Goal: Task Accomplishment & Management: Use online tool/utility

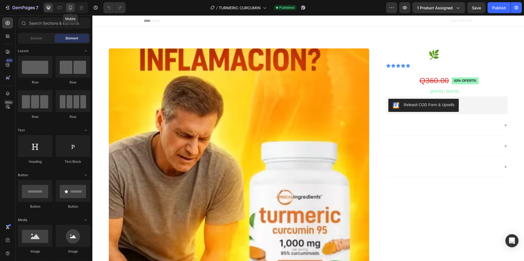
click at [71, 8] on icon at bounding box center [70, 7] width 5 height 5
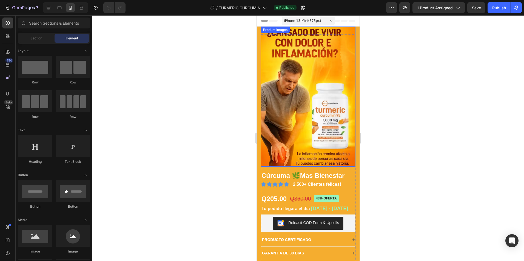
scroll to position [27, 0]
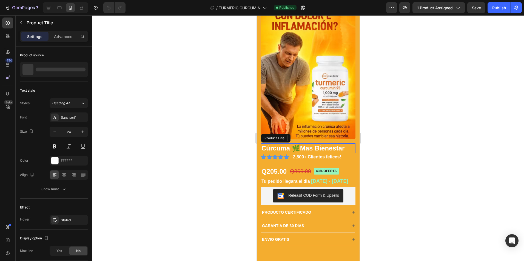
click at [339, 144] on h1 "Cúrcuma 🌿Mas Bienestar" at bounding box center [308, 149] width 95 height 10
click at [341, 144] on h1 "Cúrcuma 🌿Mas Bienestar" at bounding box center [308, 149] width 95 height 10
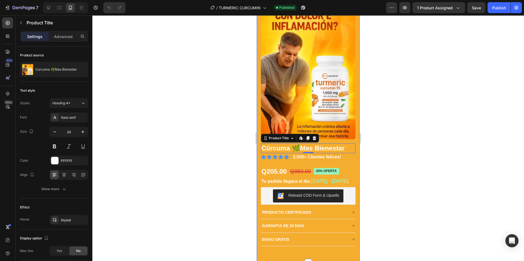
click at [412, 138] on div at bounding box center [307, 138] width 431 height 246
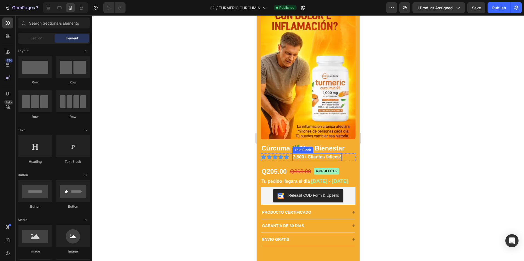
click at [323, 154] on p "2,500+ Clientes felices!" at bounding box center [317, 157] width 48 height 7
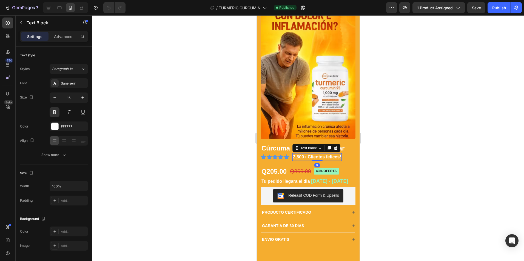
click at [326, 154] on p "2,500+ Clientes felices!" at bounding box center [317, 157] width 48 height 7
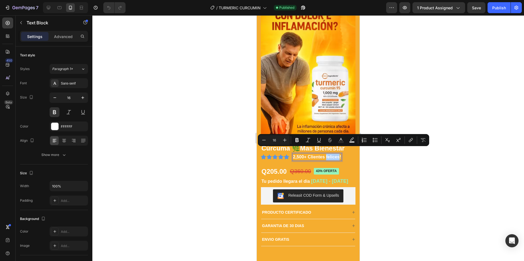
click at [396, 167] on div at bounding box center [307, 138] width 431 height 246
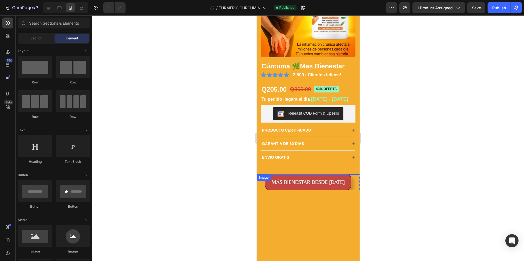
scroll to position [0, 0]
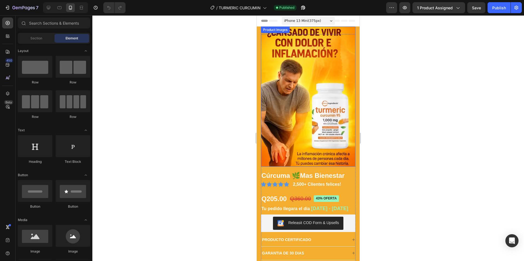
click at [390, 65] on div at bounding box center [307, 138] width 431 height 246
